Goal: Check status

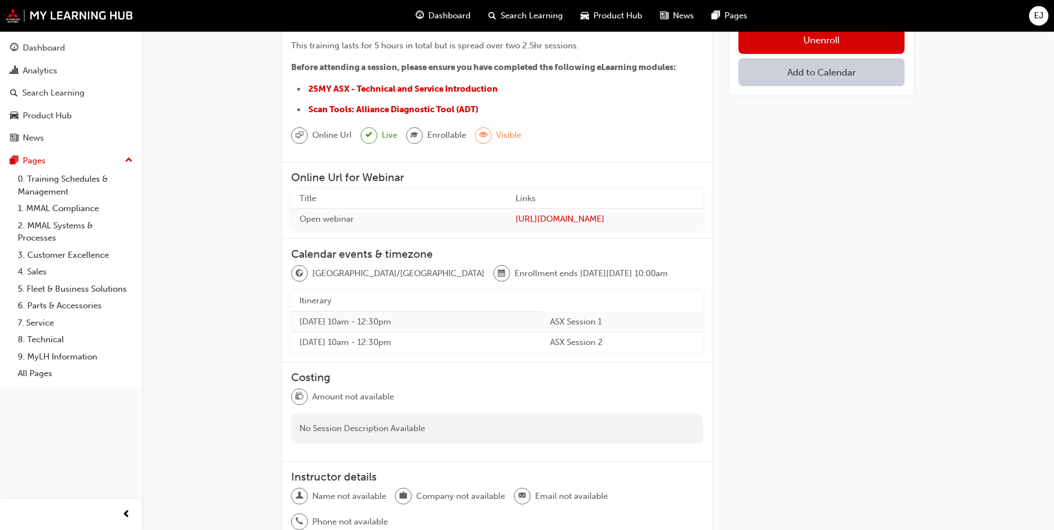
scroll to position [111, 0]
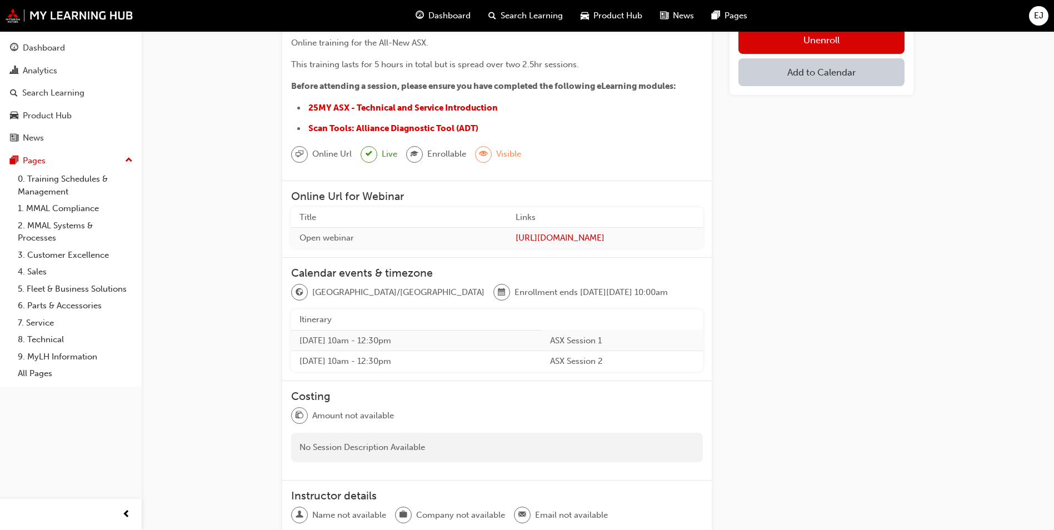
click at [326, 342] on td "[DATE] 10am - 12:30pm" at bounding box center [416, 340] width 250 height 21
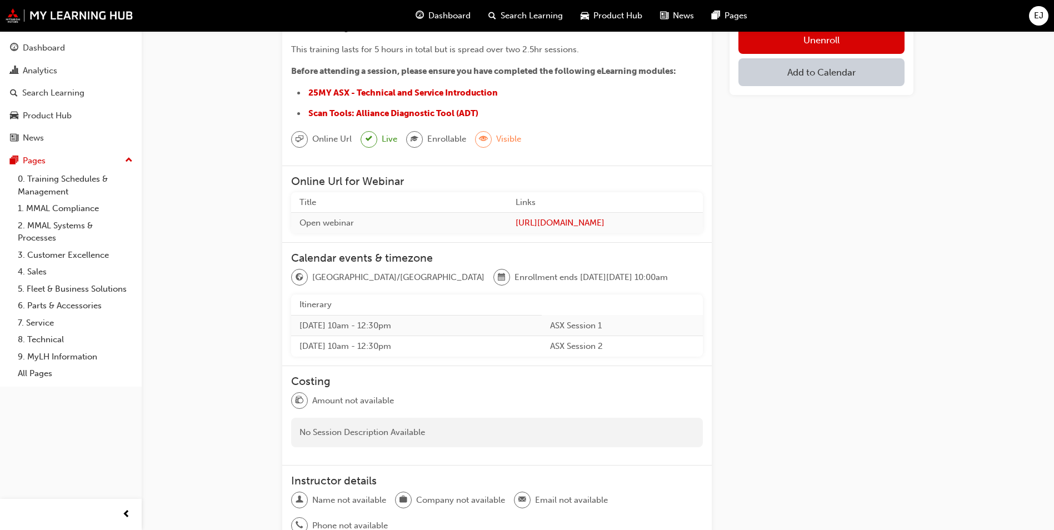
scroll to position [0, 0]
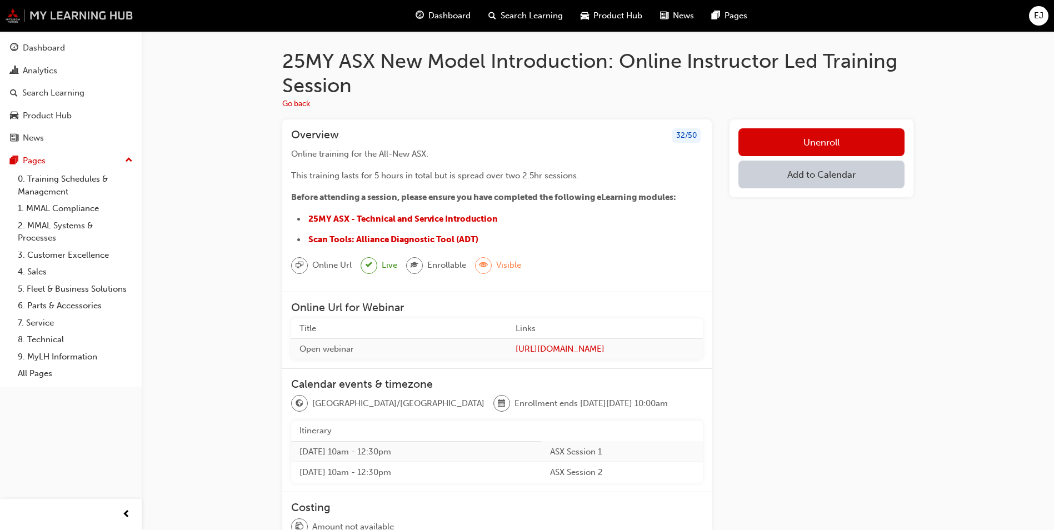
click at [87, 12] on img at bounding box center [70, 15] width 128 height 14
